Goal: Transaction & Acquisition: Purchase product/service

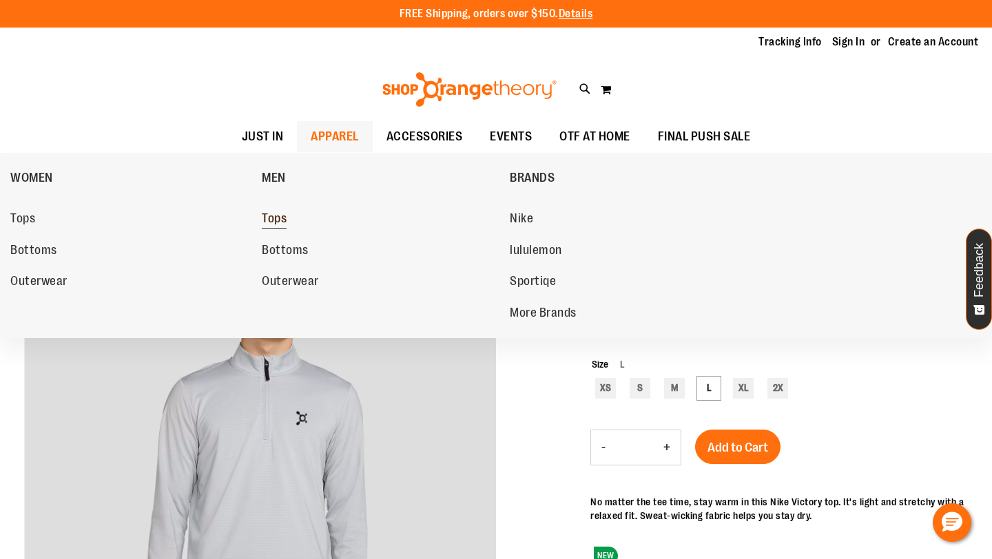
click at [283, 222] on span "Tops" at bounding box center [274, 219] width 25 height 17
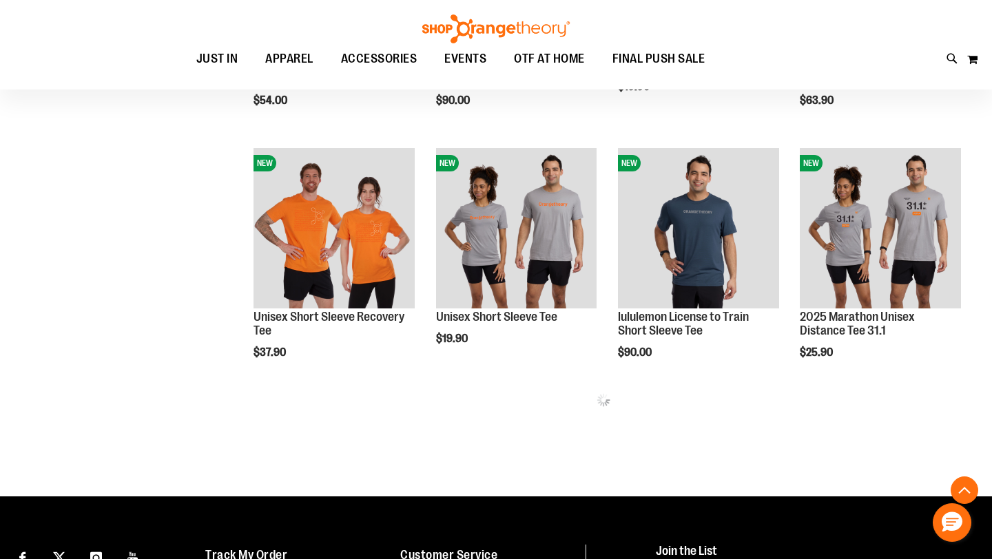
scroll to position [1443, 0]
